Goal: Information Seeking & Learning: Learn about a topic

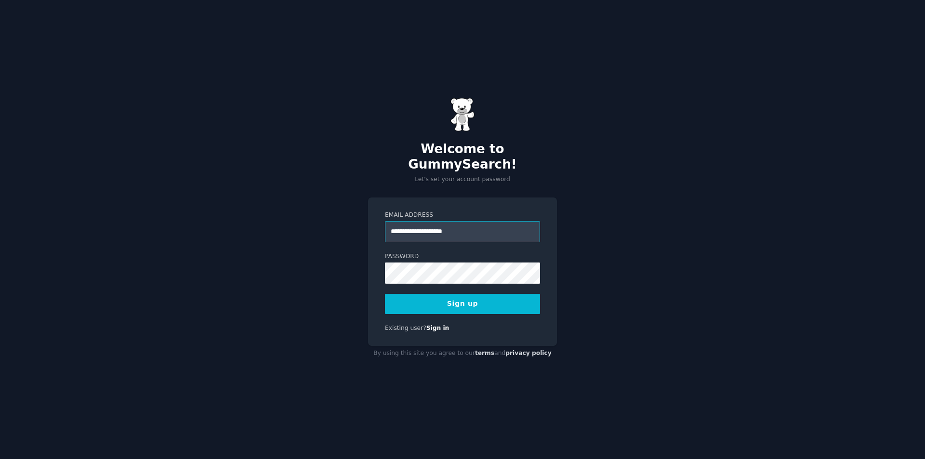
type input "**********"
click at [487, 301] on button "Sign up" at bounding box center [462, 304] width 155 height 20
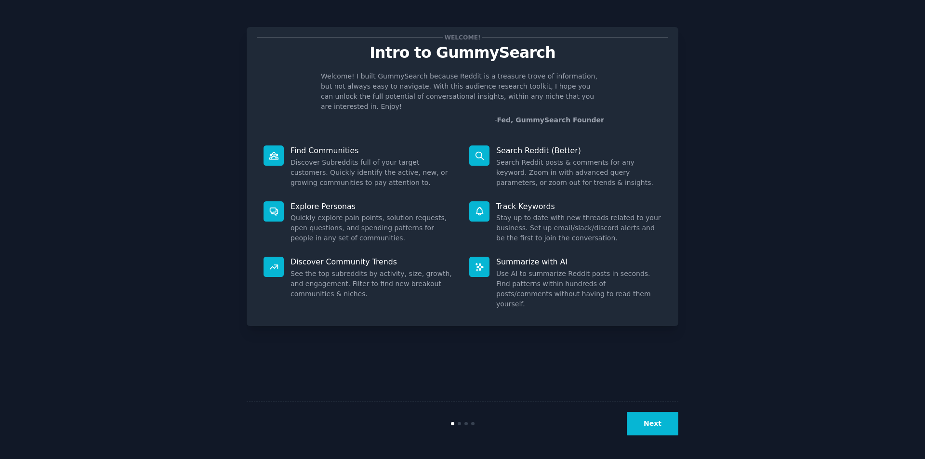
click at [661, 433] on button "Next" at bounding box center [653, 424] width 52 height 24
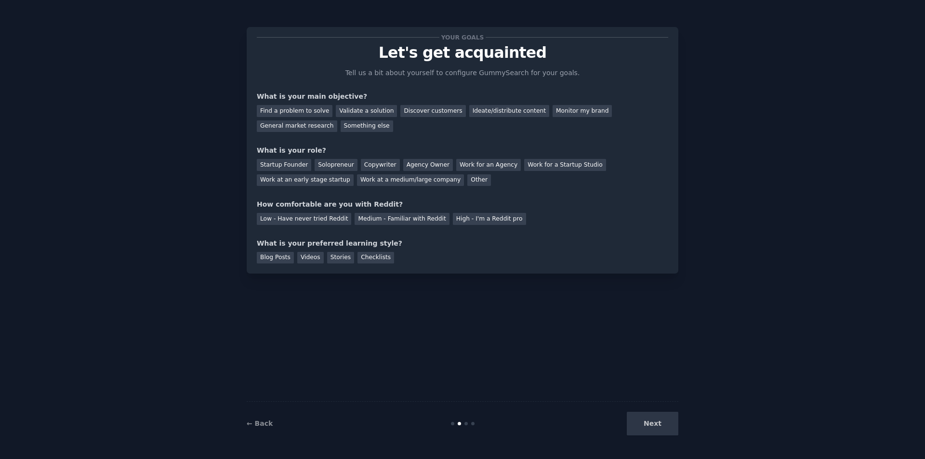
click at [661, 432] on div "Next" at bounding box center [606, 424] width 144 height 24
click at [297, 116] on div "Find a problem to solve" at bounding box center [295, 111] width 76 height 12
click at [340, 114] on div "Validate a solution" at bounding box center [366, 111] width 61 height 12
click at [337, 120] on div "General market research" at bounding box center [297, 126] width 80 height 12
click at [288, 165] on div "Startup Founder" at bounding box center [284, 165] width 54 height 12
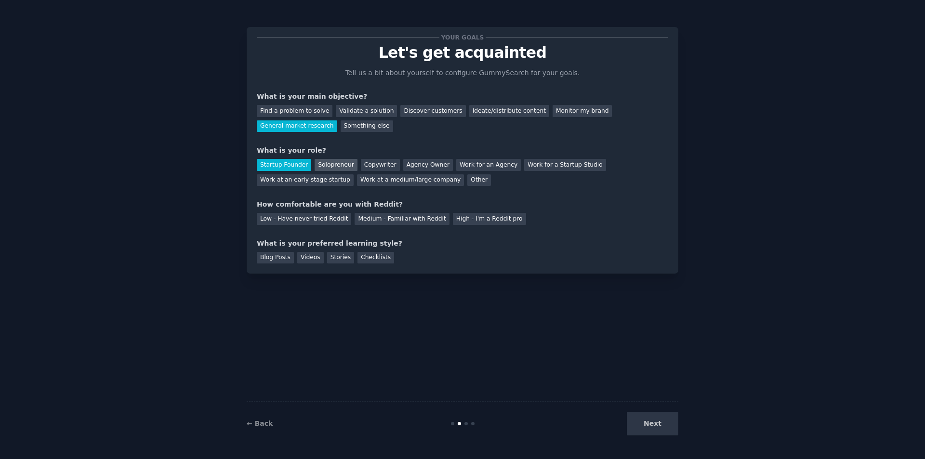
click at [338, 170] on div "Solopreneur" at bounding box center [335, 165] width 42 height 12
click at [287, 167] on div "Startup Founder" at bounding box center [284, 165] width 54 height 12
click at [311, 219] on div "Low - Have never tried Reddit" at bounding box center [304, 219] width 94 height 12
click at [277, 259] on div "Blog Posts" at bounding box center [275, 258] width 37 height 12
click at [636, 416] on button "Next" at bounding box center [653, 424] width 52 height 24
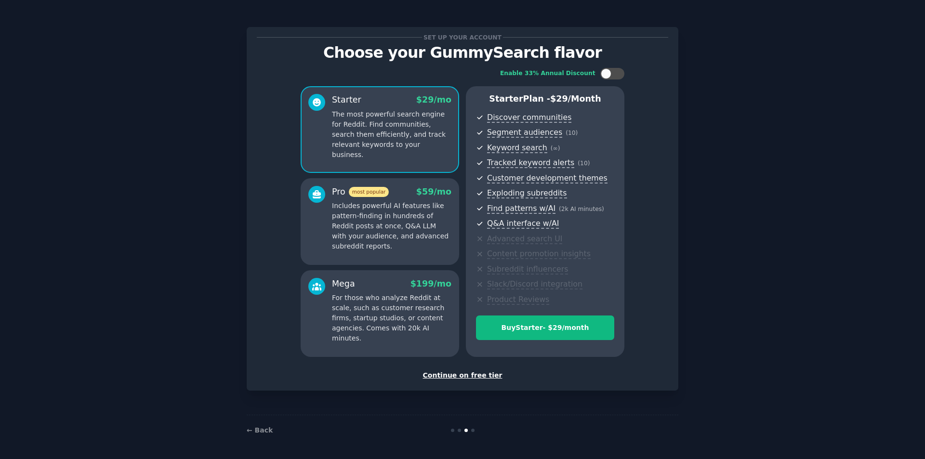
click at [468, 377] on div "Continue on free tier" at bounding box center [462, 375] width 411 height 10
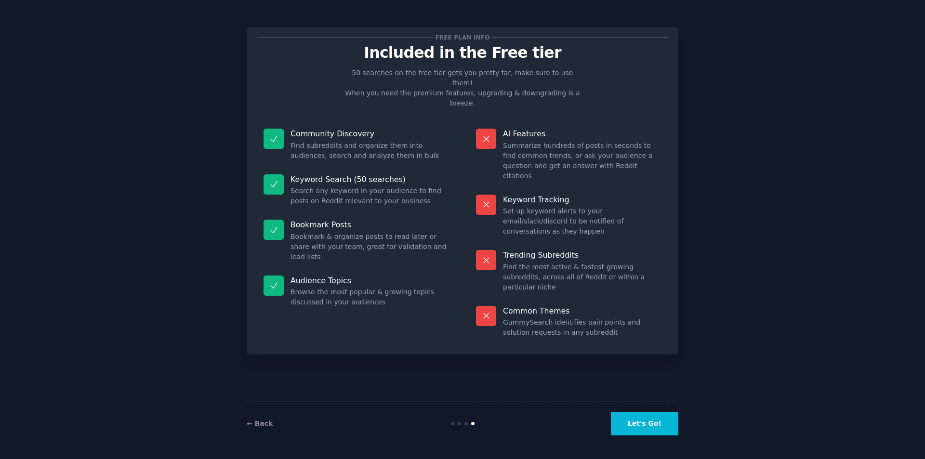
click at [658, 429] on button "Let's Go!" at bounding box center [644, 424] width 67 height 24
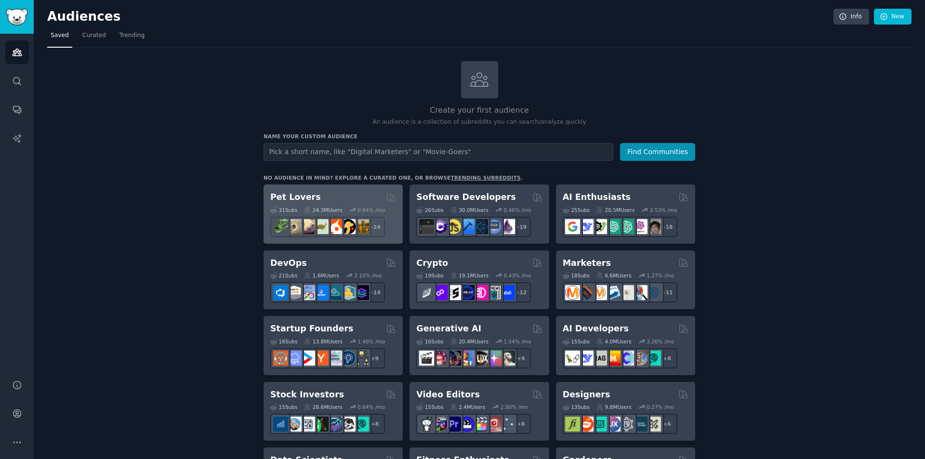
click at [320, 204] on div "31 Sub s 24.3M Users 0.84 % /mo r/cockatiel + 24" at bounding box center [333, 220] width 126 height 34
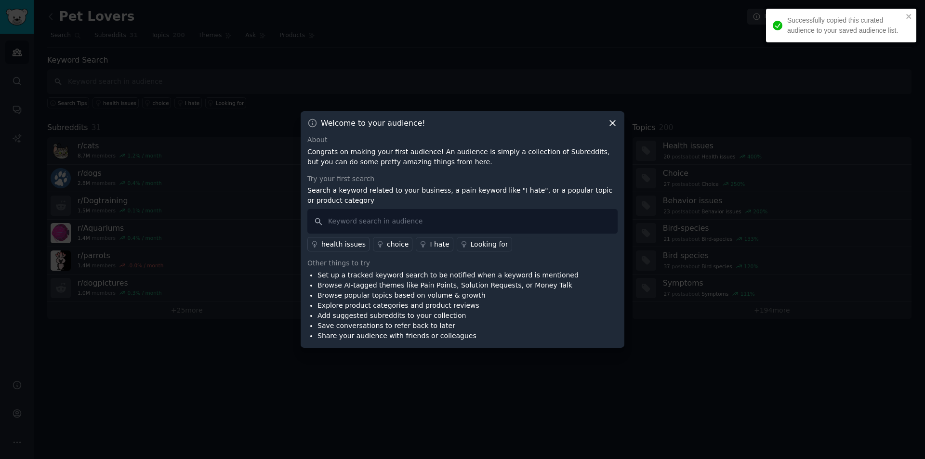
click at [612, 120] on icon at bounding box center [612, 123] width 10 height 10
